Goal: Task Accomplishment & Management: Manage account settings

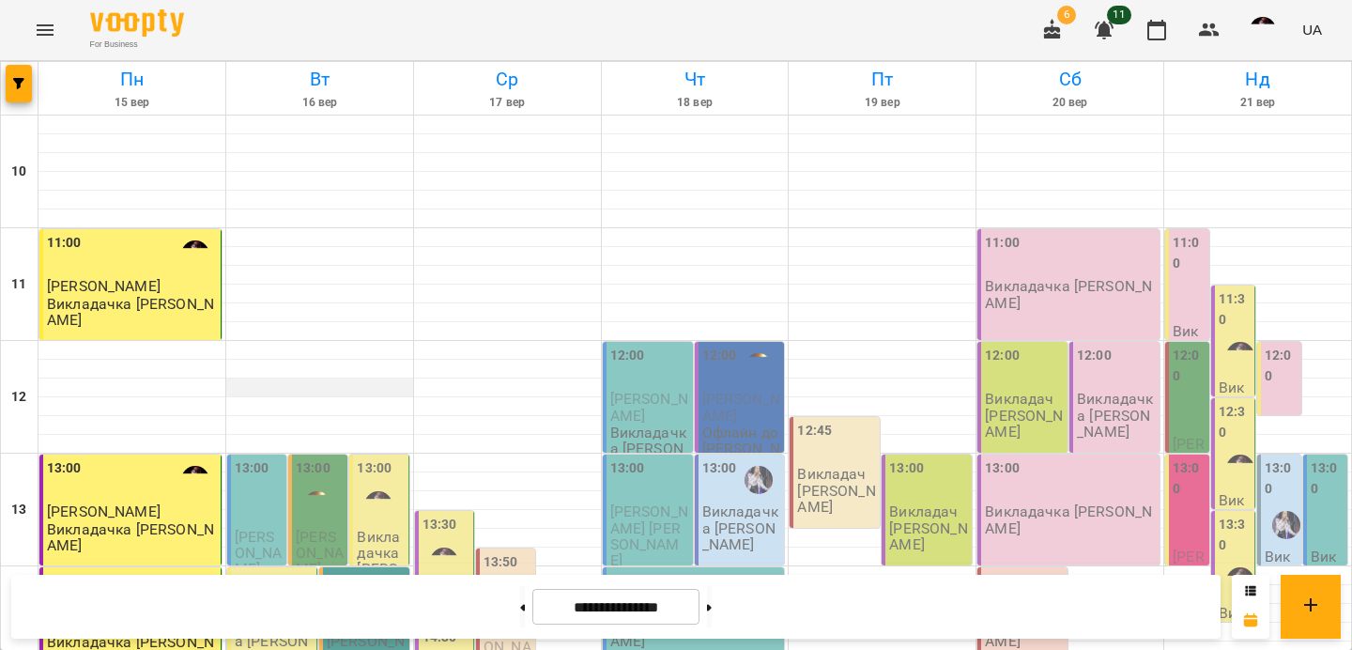
scroll to position [153, 0]
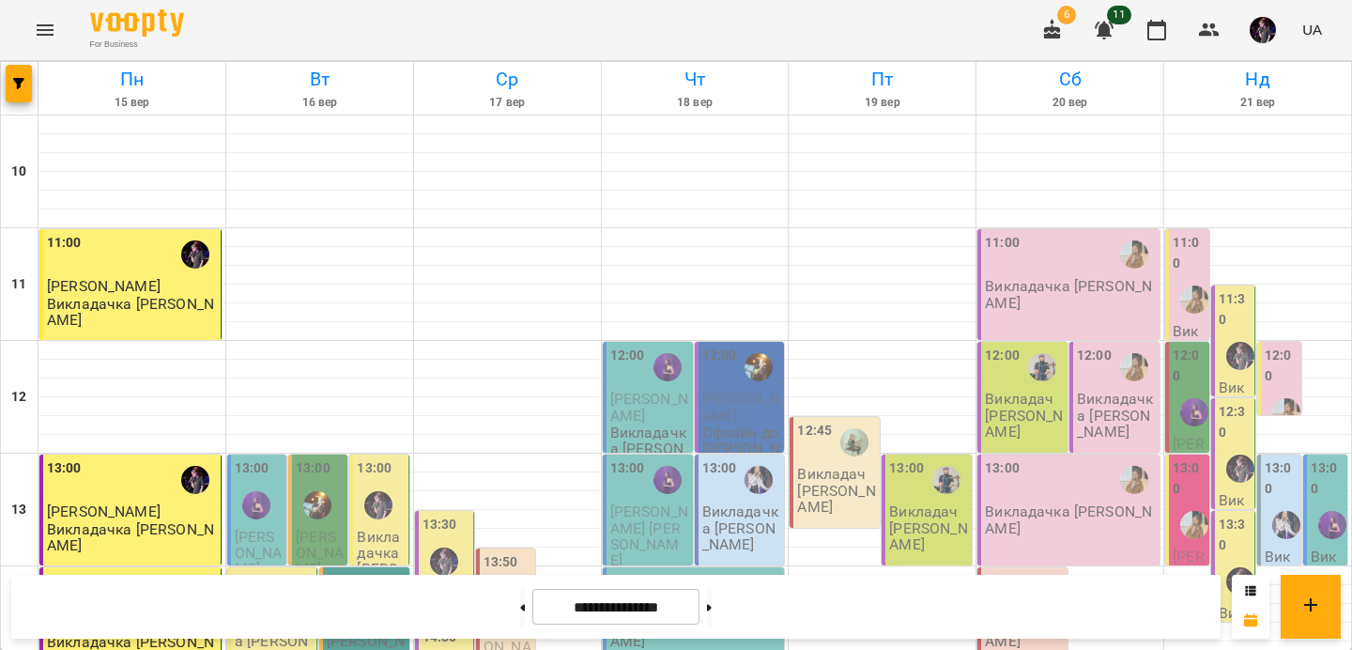
click at [269, 571] on div at bounding box center [290, 592] width 43 height 43
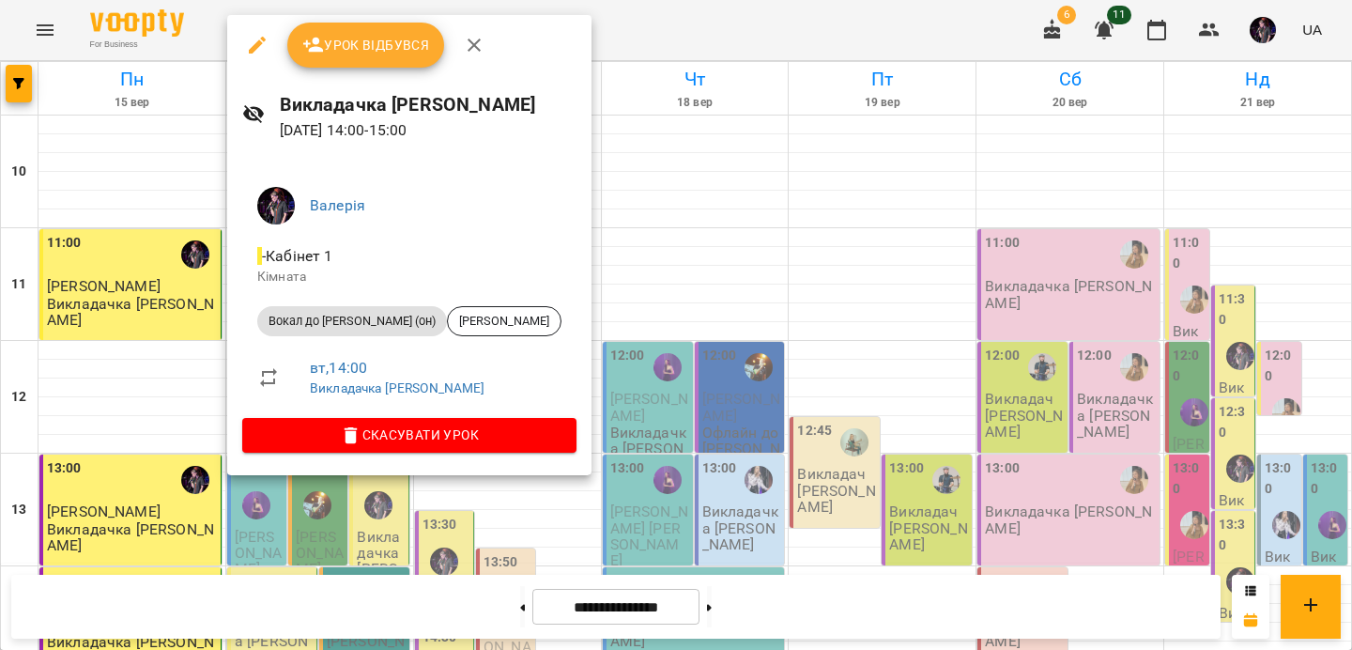
click at [473, 38] on icon "button" at bounding box center [474, 45] width 23 height 23
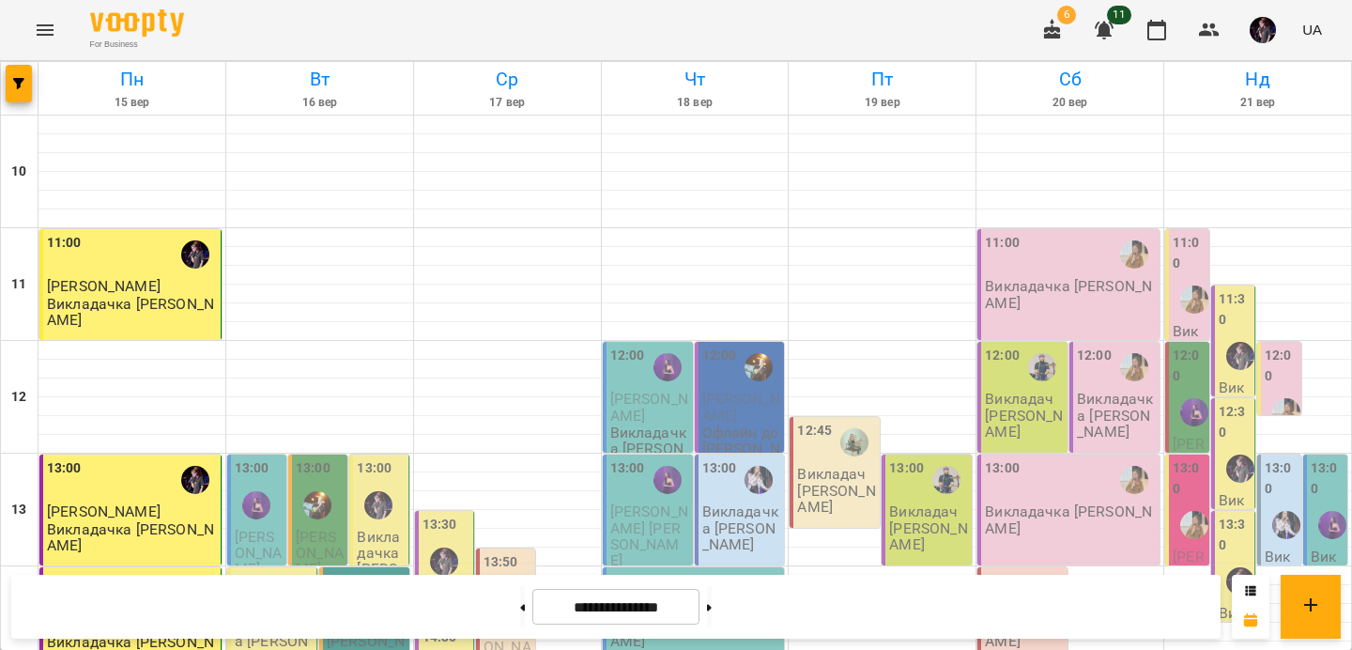
scroll to position [573, 0]
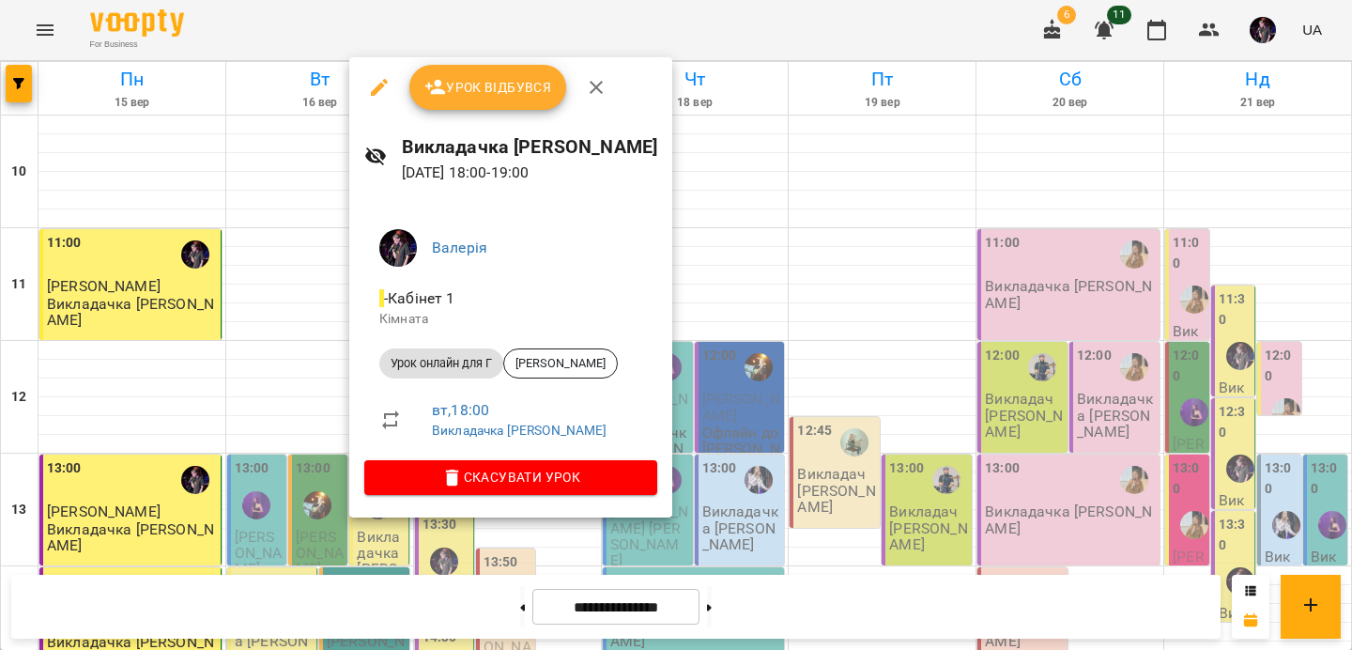
click at [592, 90] on icon "button" at bounding box center [596, 87] width 23 height 23
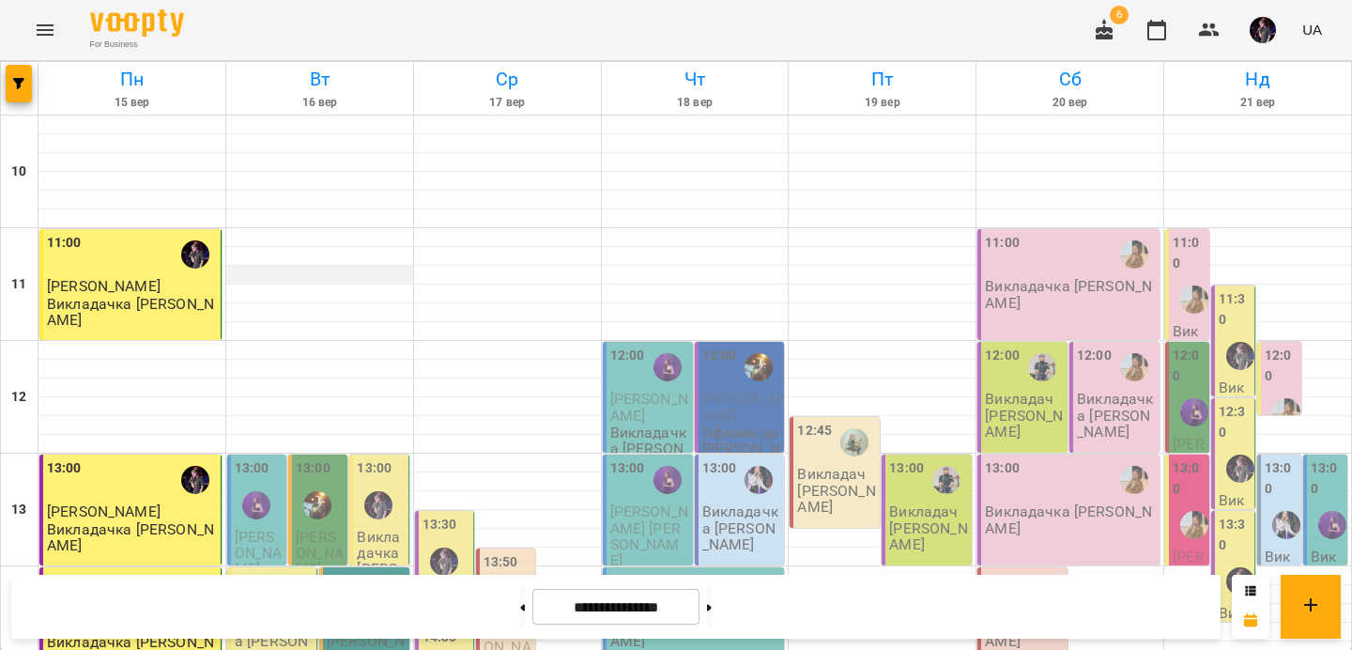
scroll to position [204, 0]
click at [379, 491] on img "Валерія" at bounding box center [378, 505] width 28 height 28
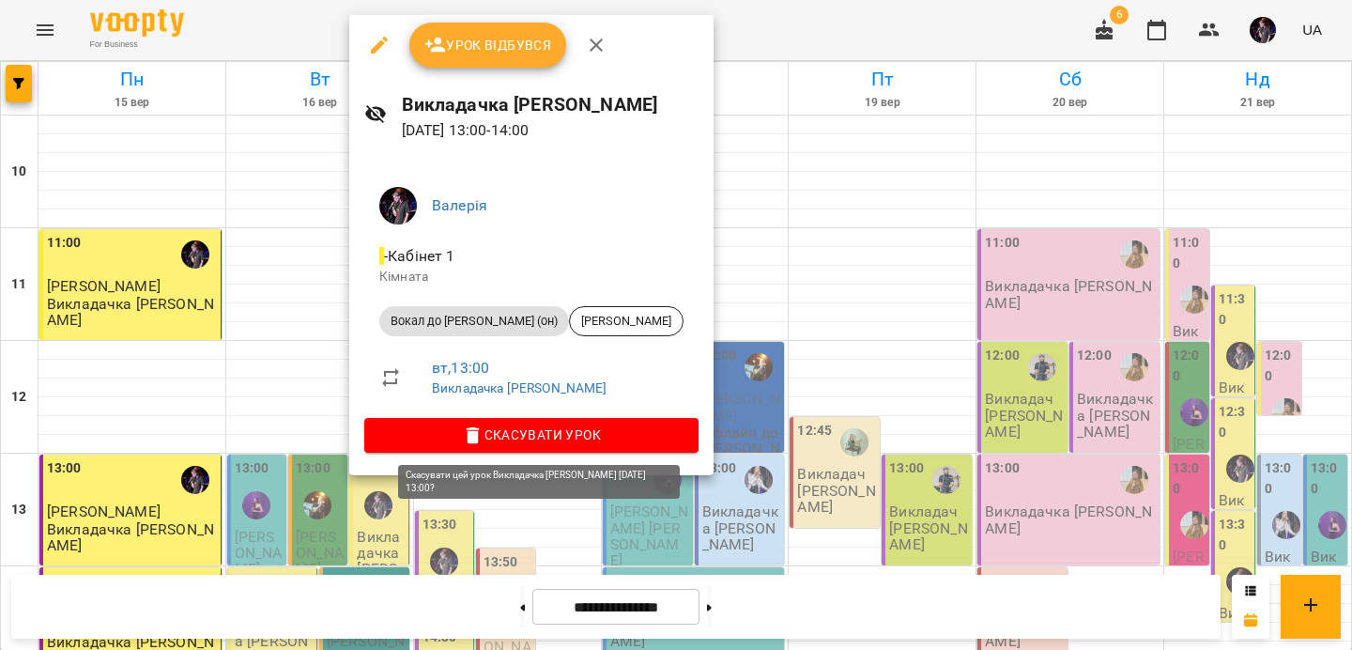
click at [601, 434] on span "Скасувати Урок" at bounding box center [531, 434] width 304 height 23
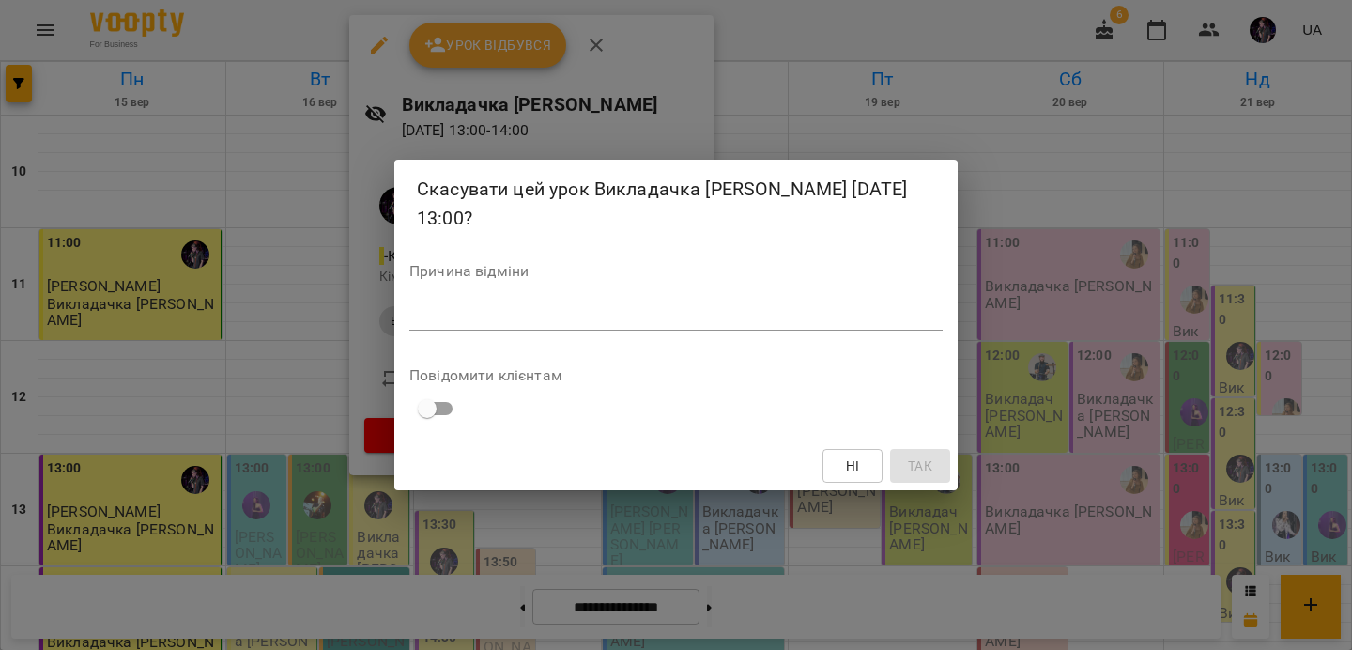
click at [478, 311] on textarea at bounding box center [675, 315] width 533 height 18
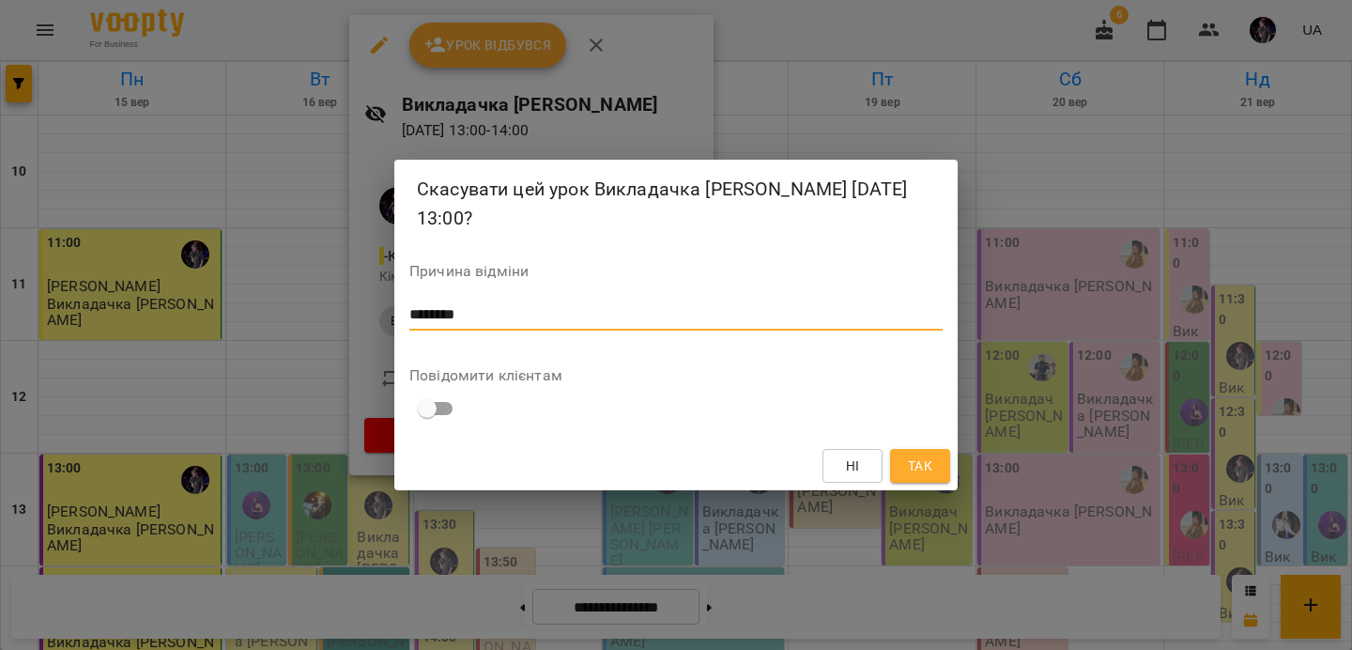
scroll to position [0, 0]
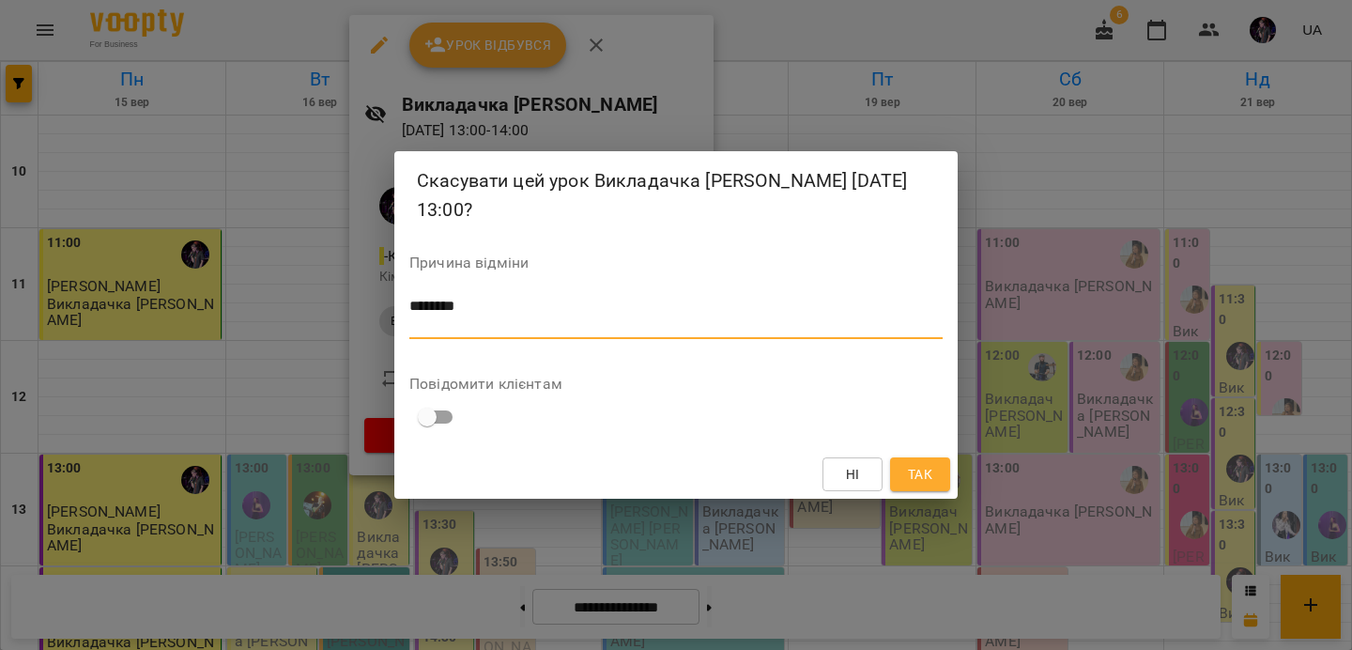
type textarea "*******"
click at [922, 474] on span "Так" at bounding box center [920, 474] width 24 height 23
